Goal: Information Seeking & Learning: Learn about a topic

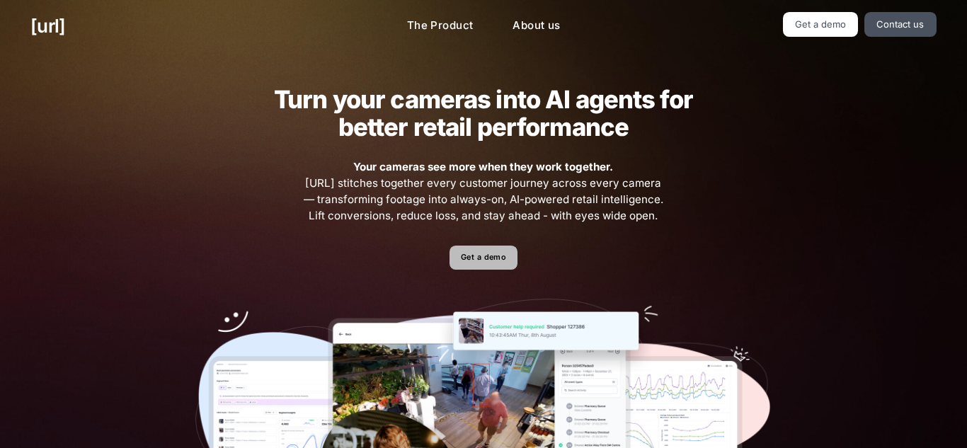
click at [493, 259] on link "Get a demo" at bounding box center [483, 258] width 67 height 25
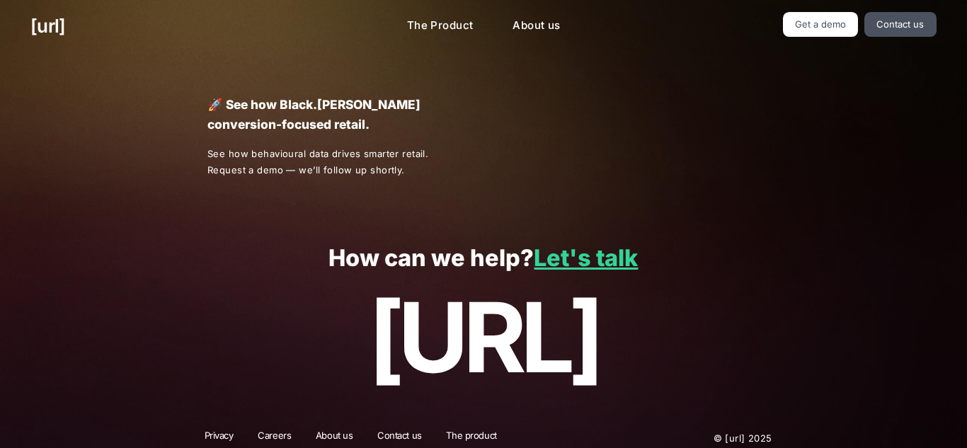
click at [576, 76] on div "🚀 See how Black.[PERSON_NAME] conversion-focused retail. See how behavioural da…" at bounding box center [484, 136] width 614 height 169
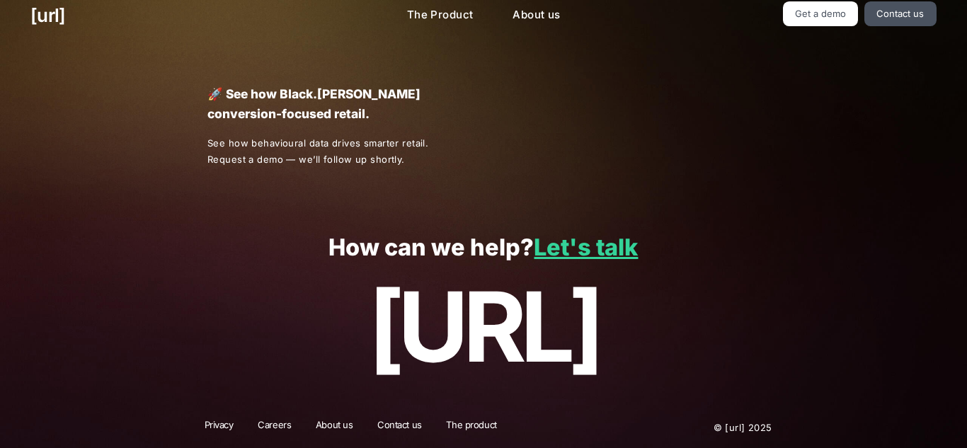
scroll to position [11, 0]
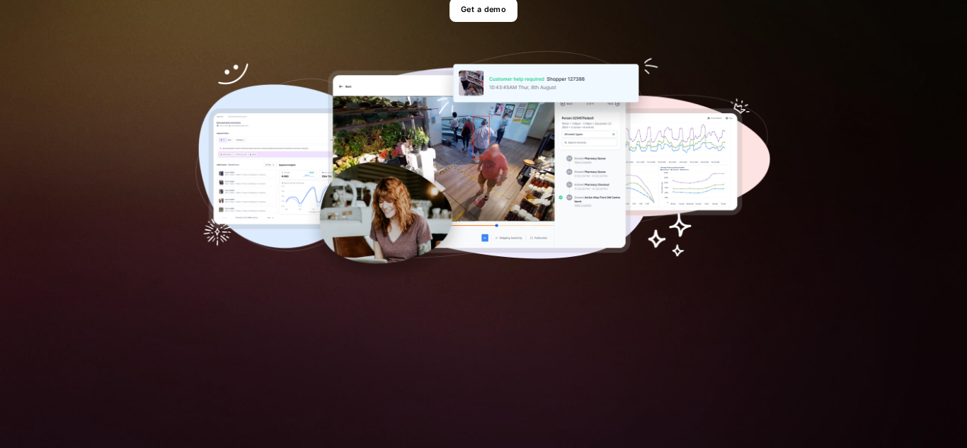
scroll to position [255, 0]
